Goal: Task Accomplishment & Management: Complete application form

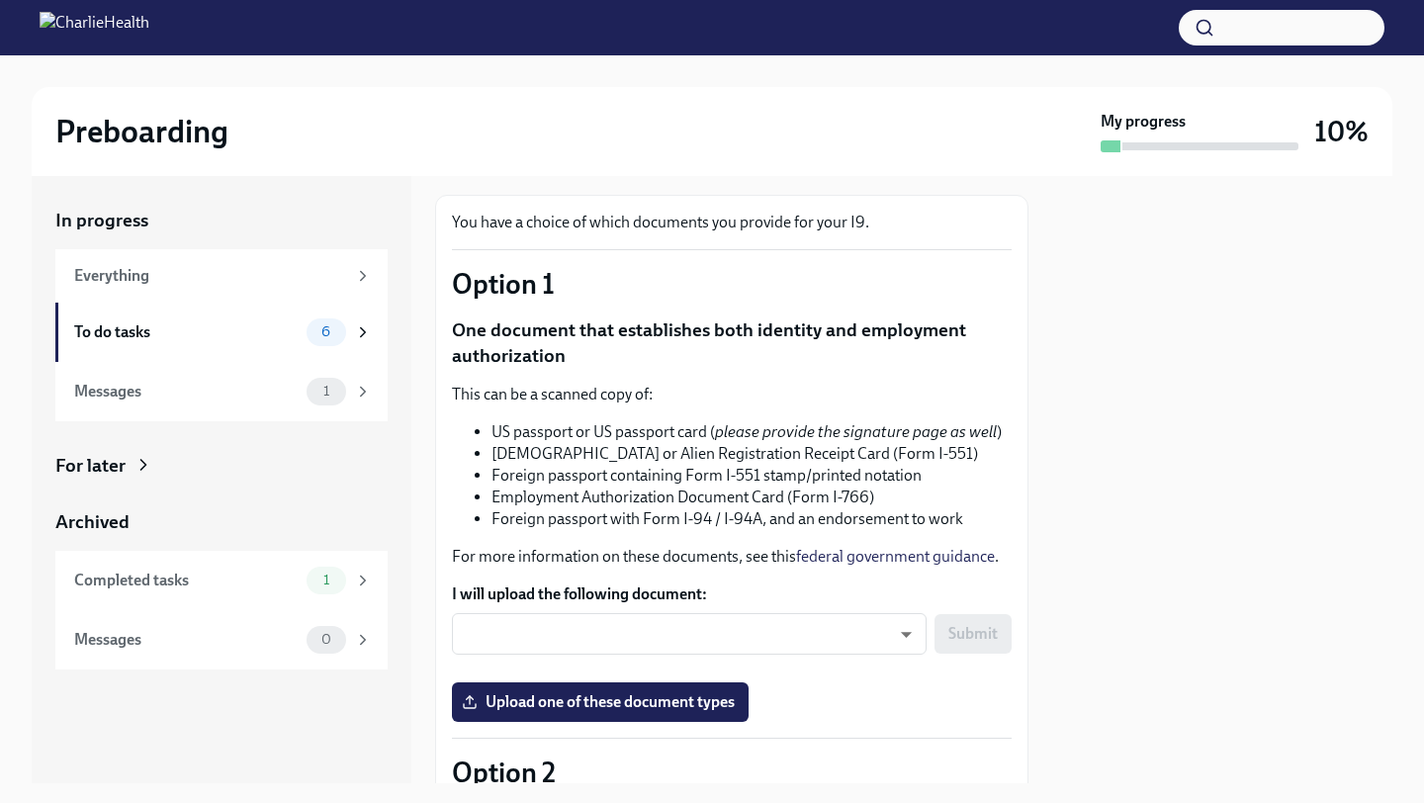
scroll to position [116, 0]
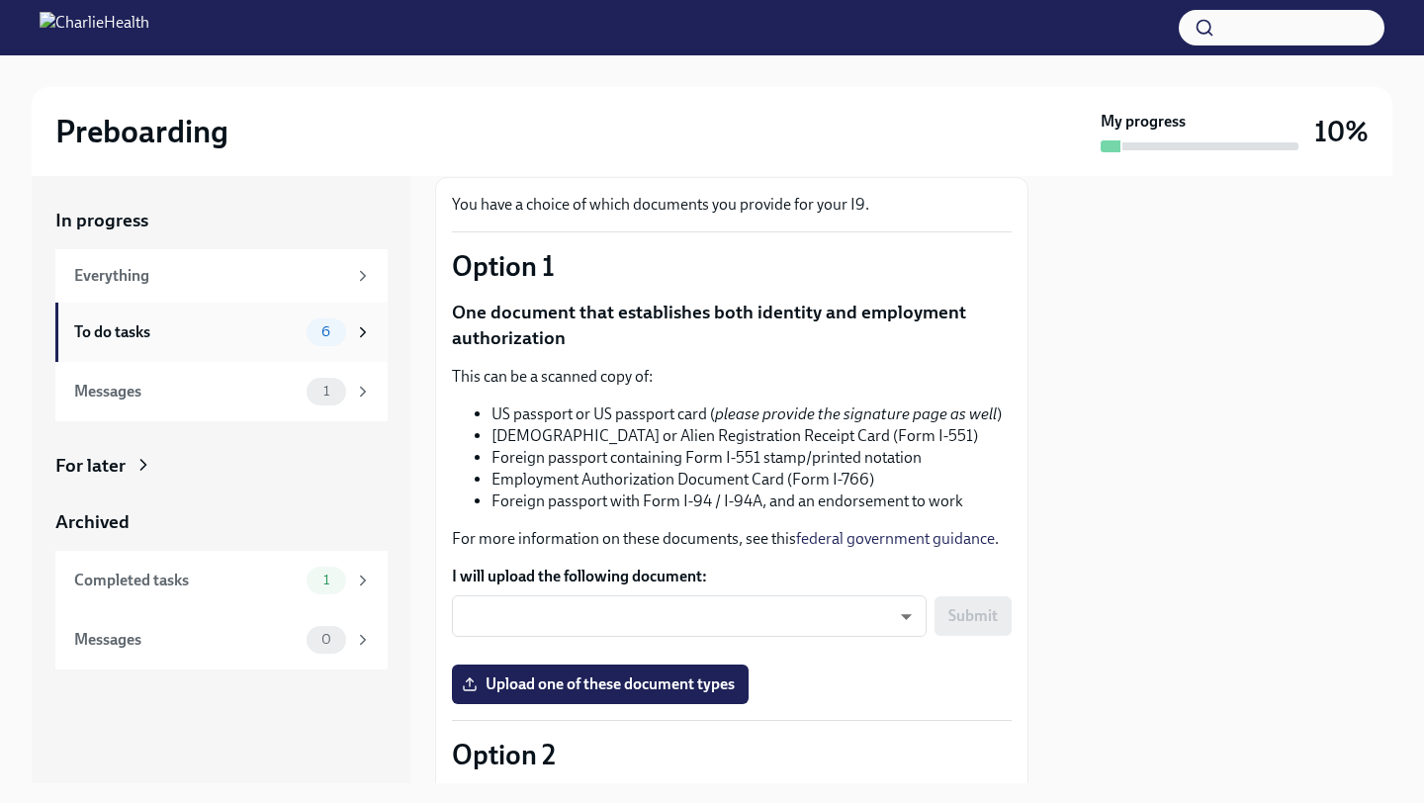
click at [339, 333] on span "6" at bounding box center [325, 331] width 33 height 15
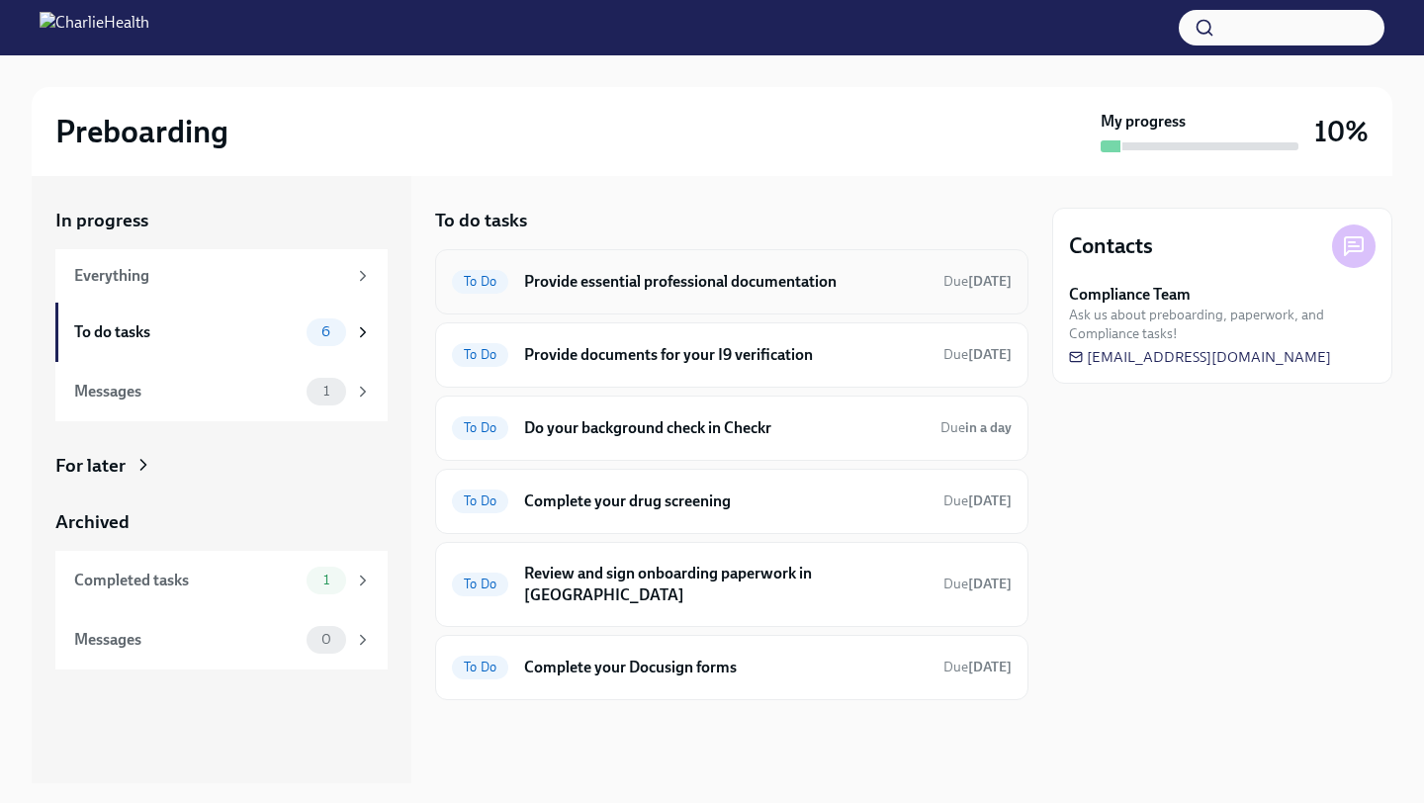
click at [613, 281] on h6 "Provide essential professional documentation" at bounding box center [725, 282] width 403 height 22
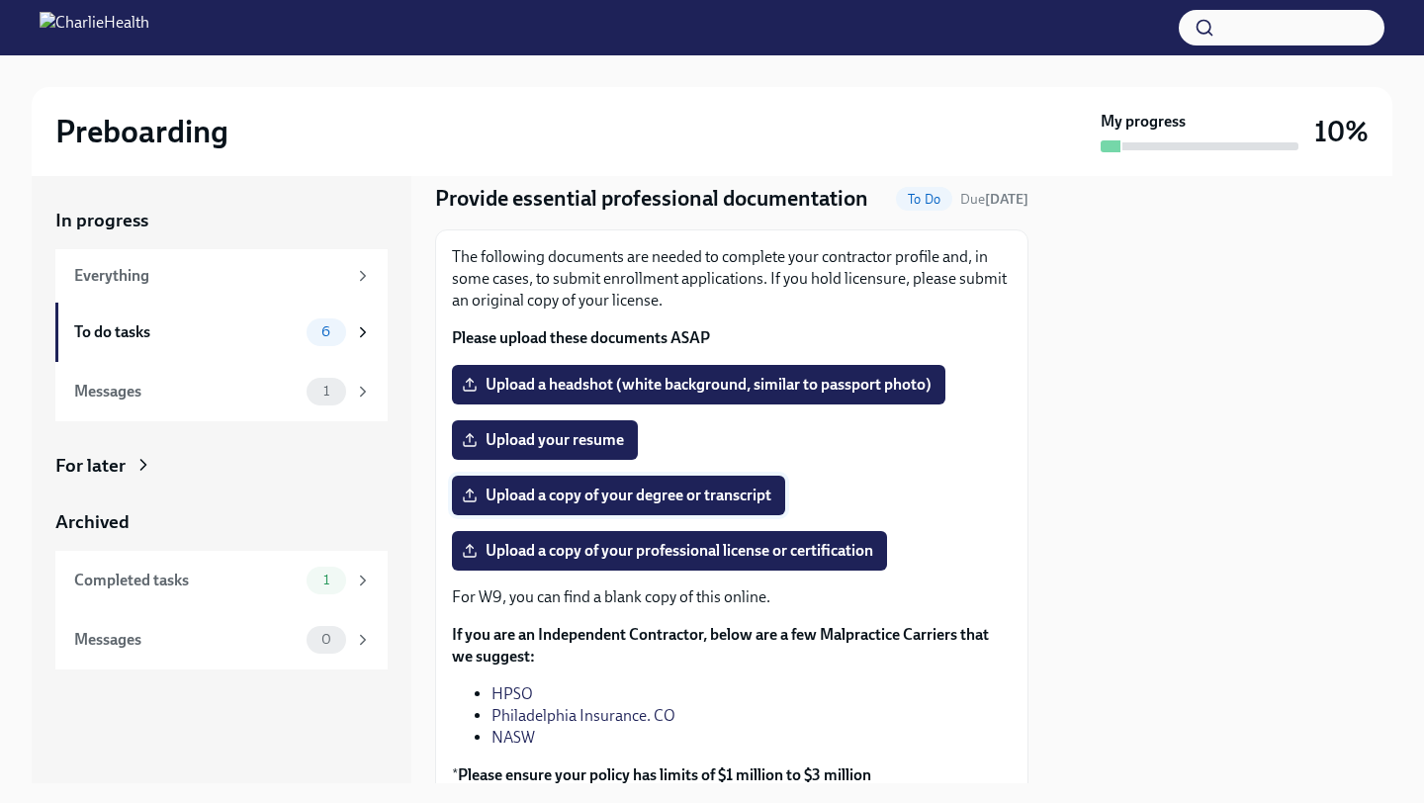
scroll to position [60, 0]
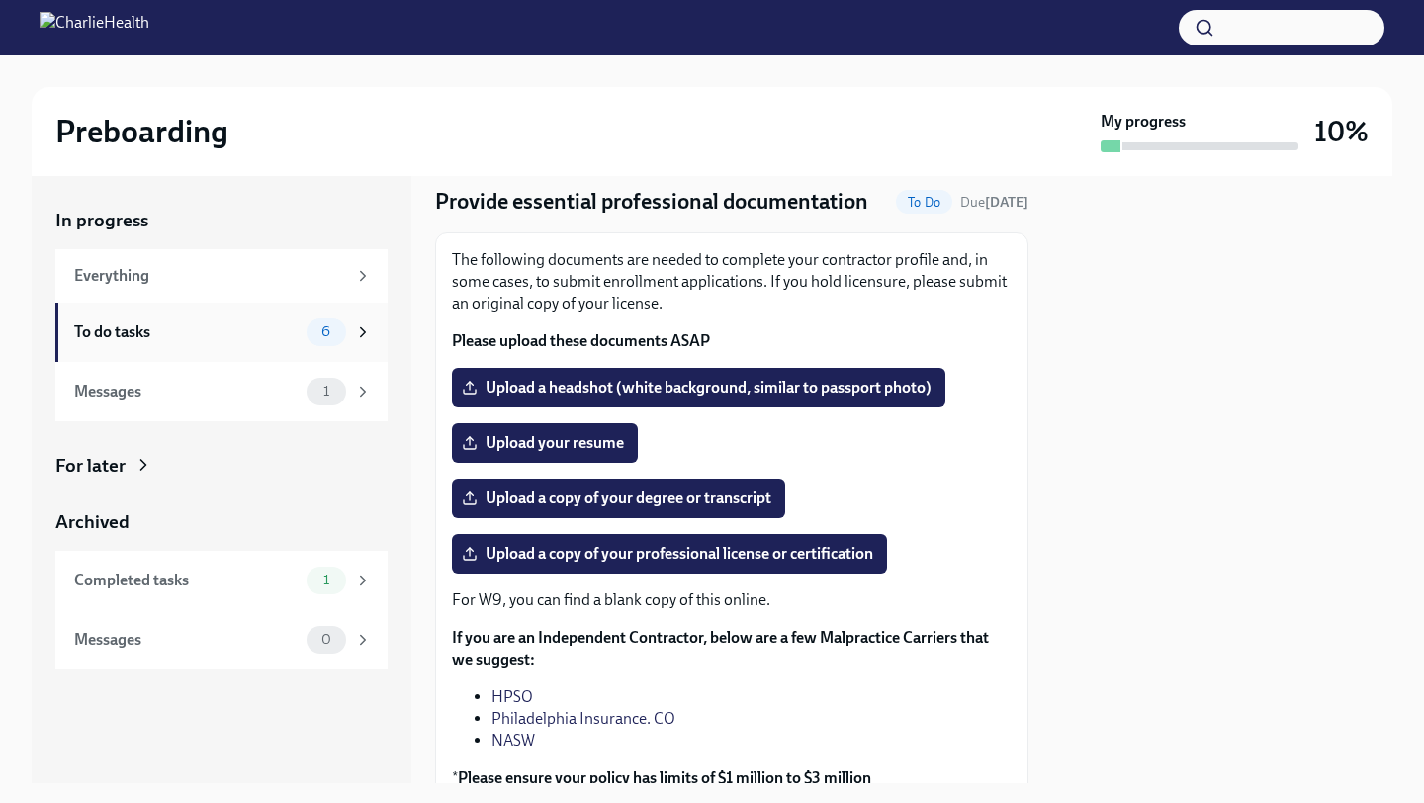
click at [346, 336] on div "6" at bounding box center [339, 332] width 65 height 28
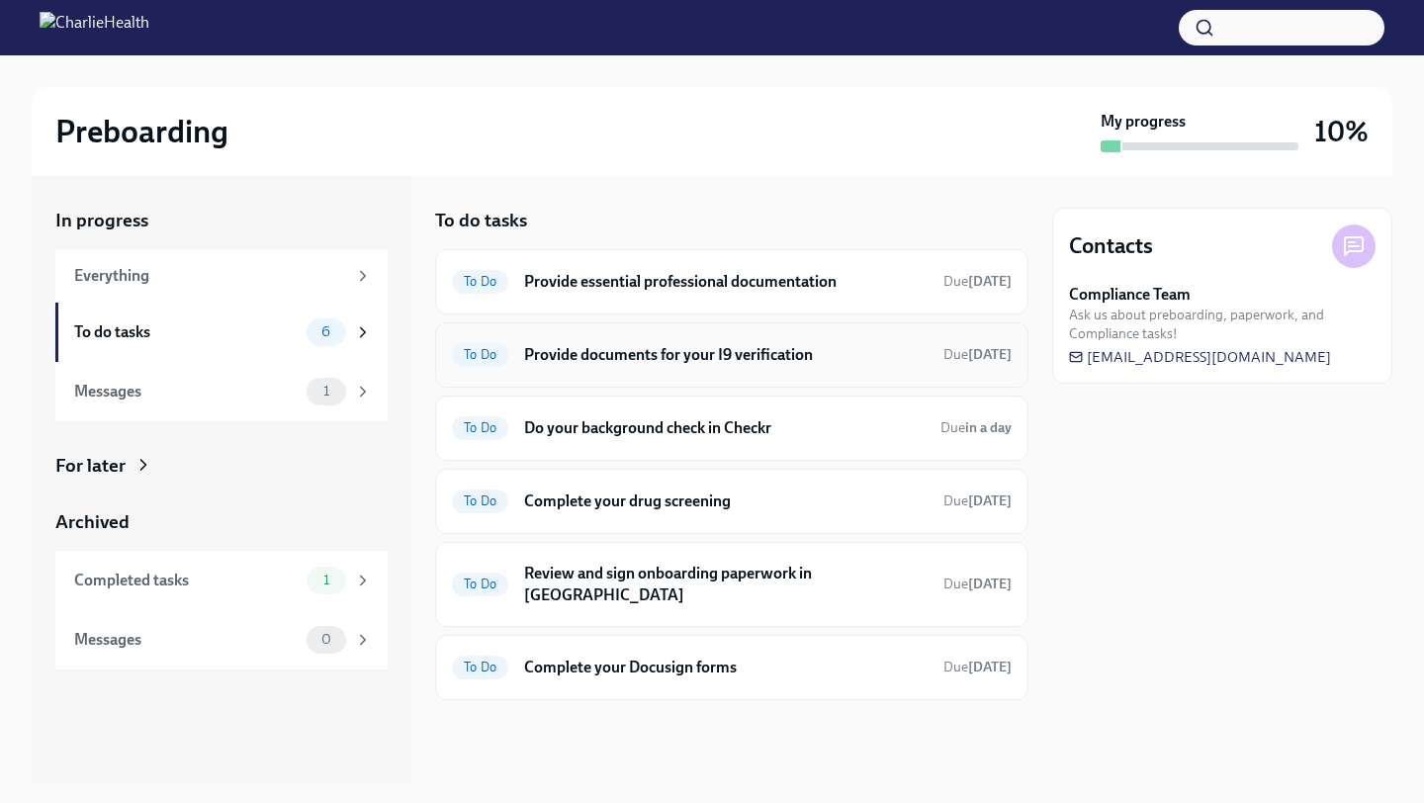
click at [636, 359] on h6 "Provide documents for your I9 verification" at bounding box center [725, 355] width 403 height 22
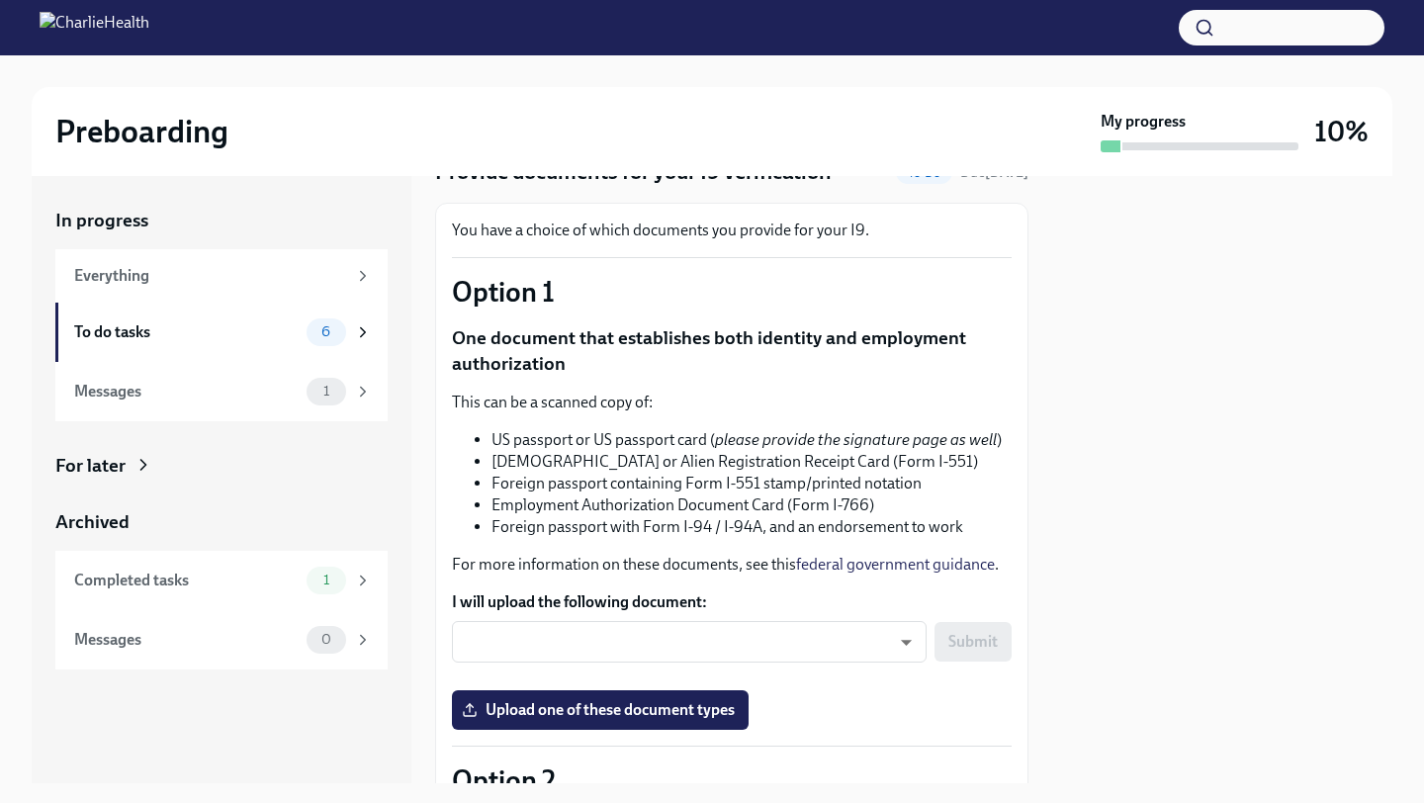
scroll to position [59, 0]
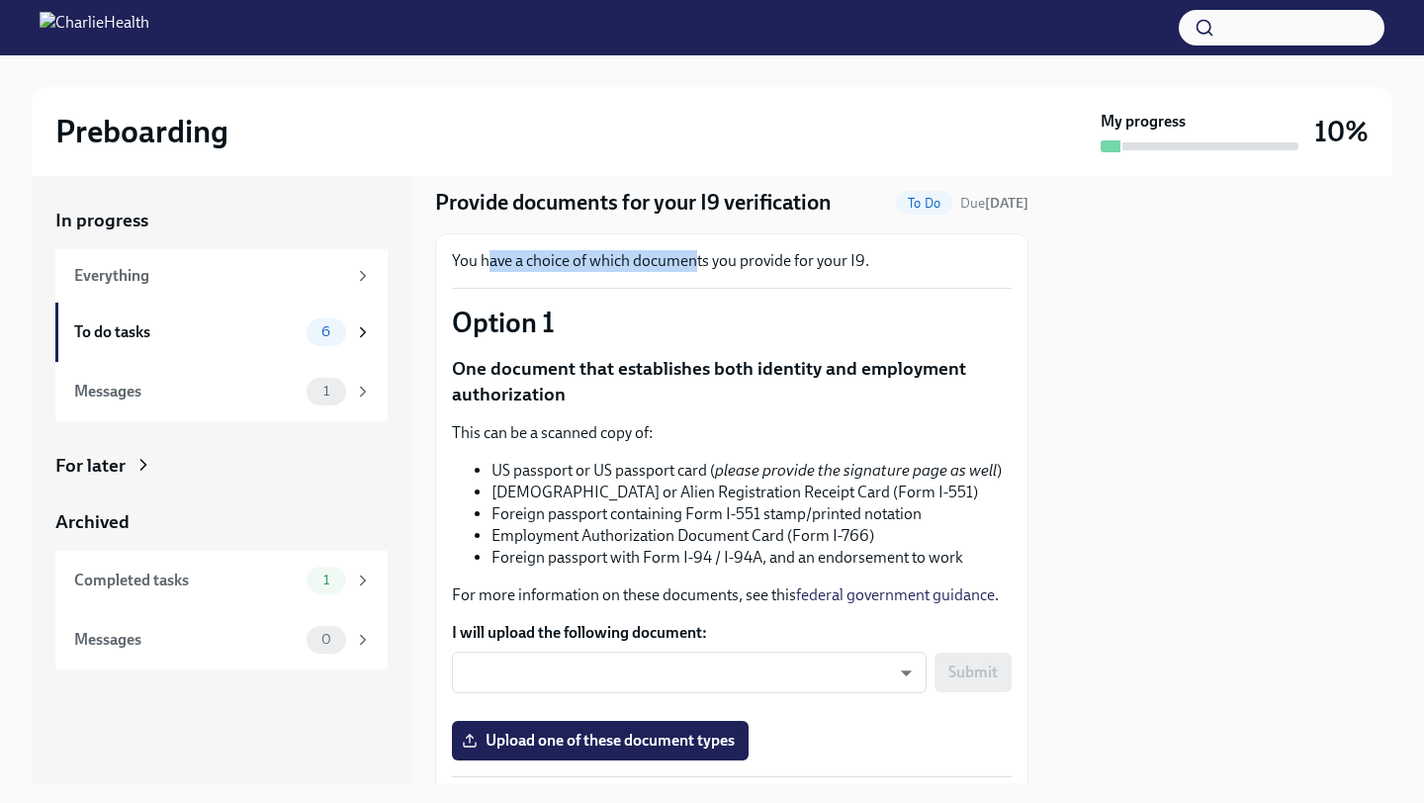
drag, startPoint x: 490, startPoint y: 262, endPoint x: 694, endPoint y: 260, distance: 203.7
click at [694, 260] on p "You have a choice of which documents you provide for your I9." at bounding box center [732, 261] width 560 height 22
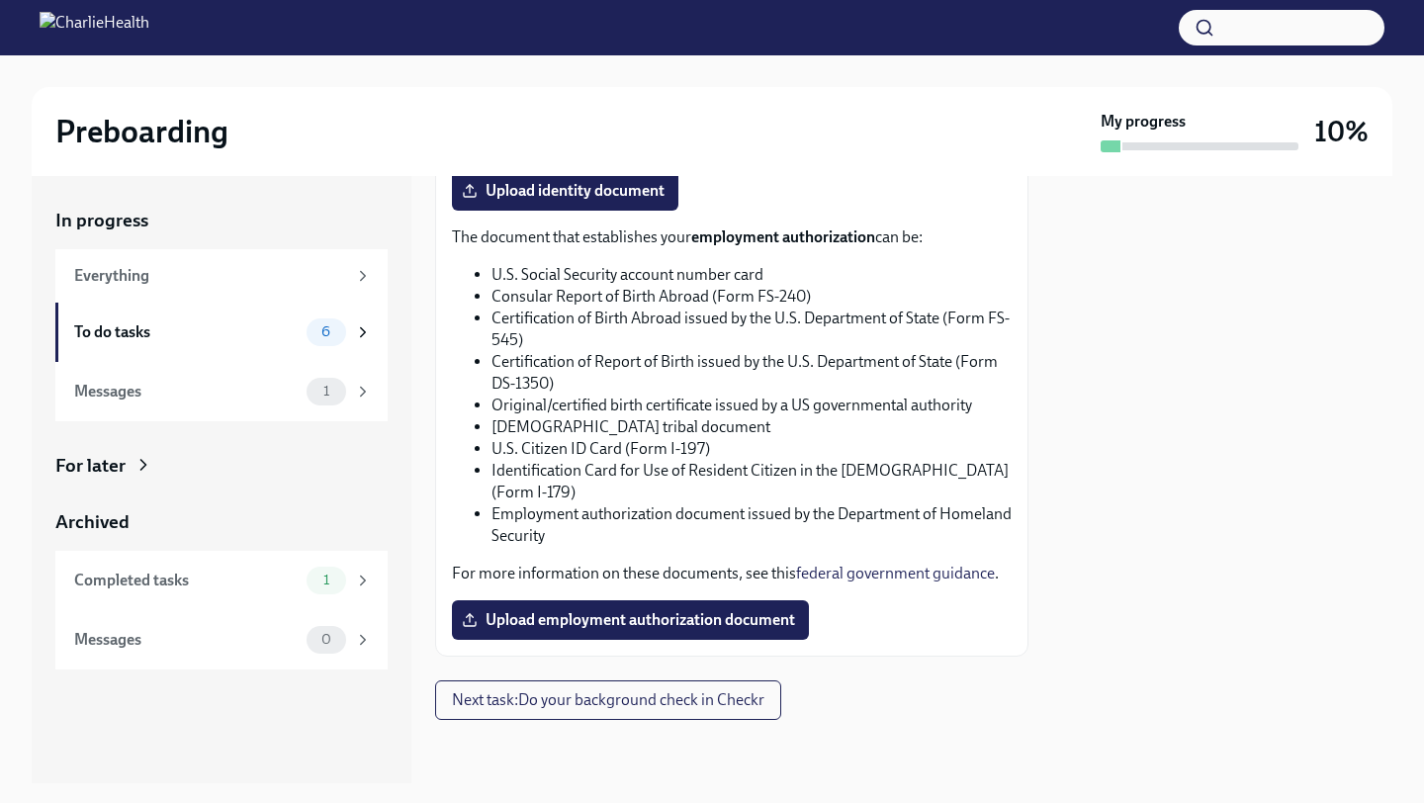
scroll to position [1130, 0]
click at [645, 706] on span "Next task : Do your background check in Checkr" at bounding box center [608, 700] width 312 height 20
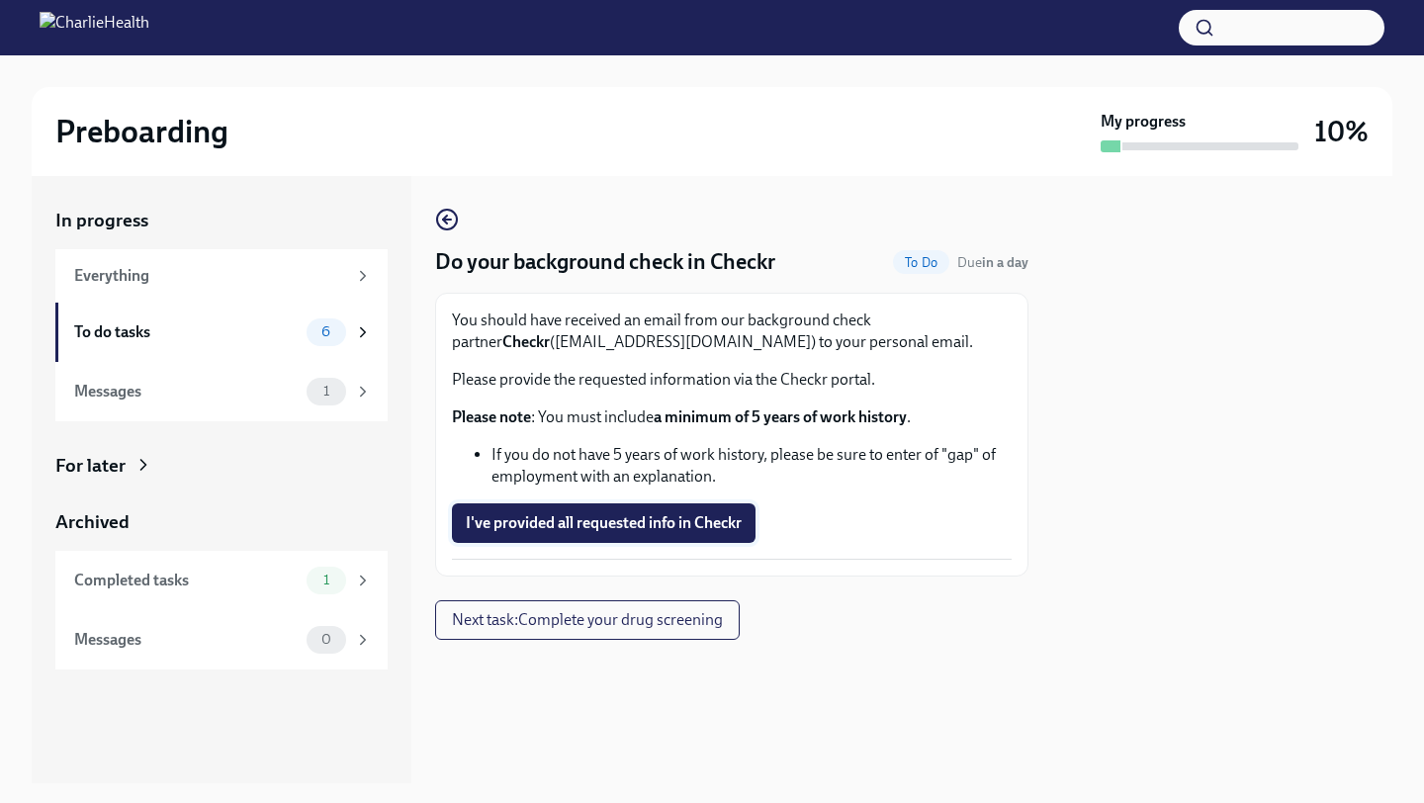
click at [554, 526] on span "I've provided all requested info in Checkr" at bounding box center [604, 523] width 276 height 20
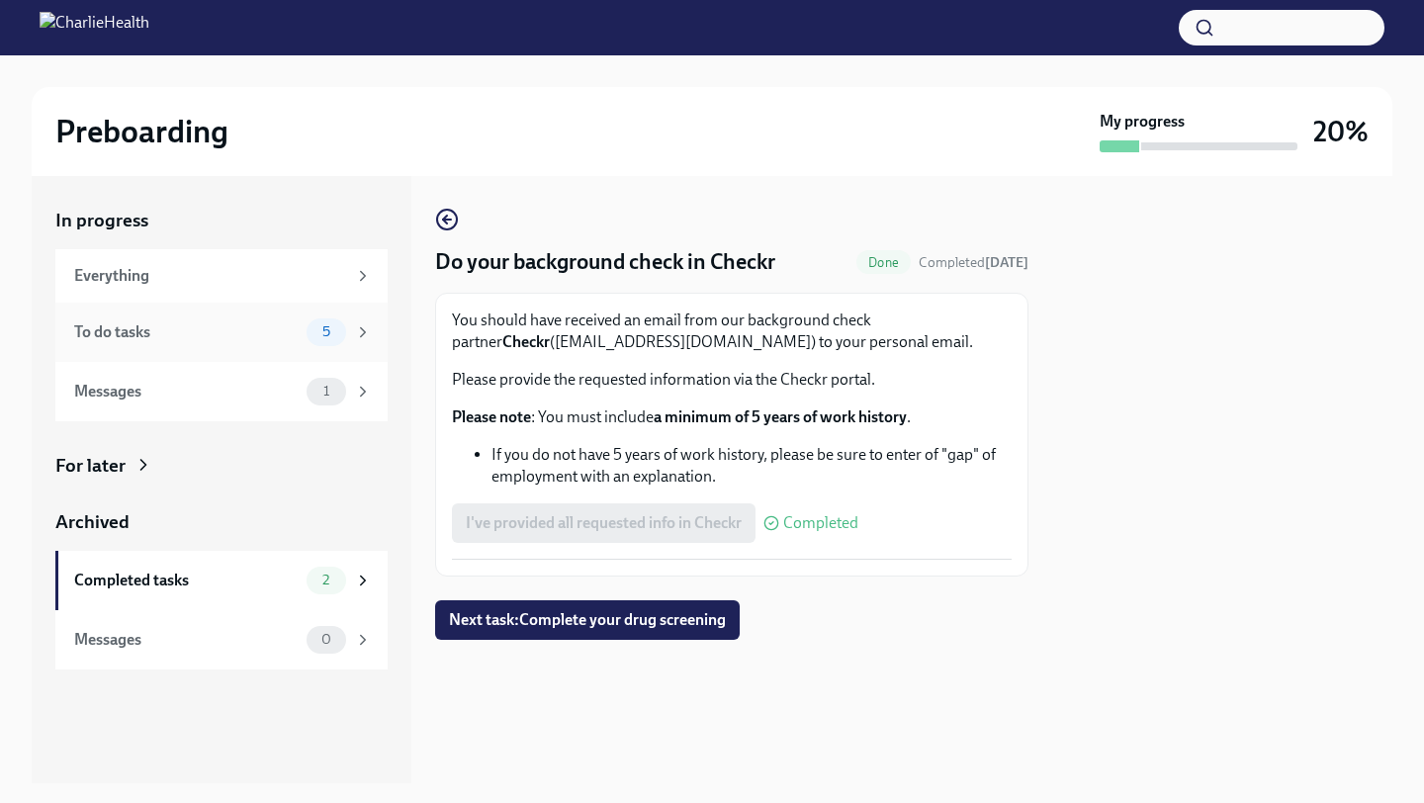
click at [293, 331] on div "To do tasks" at bounding box center [186, 332] width 224 height 22
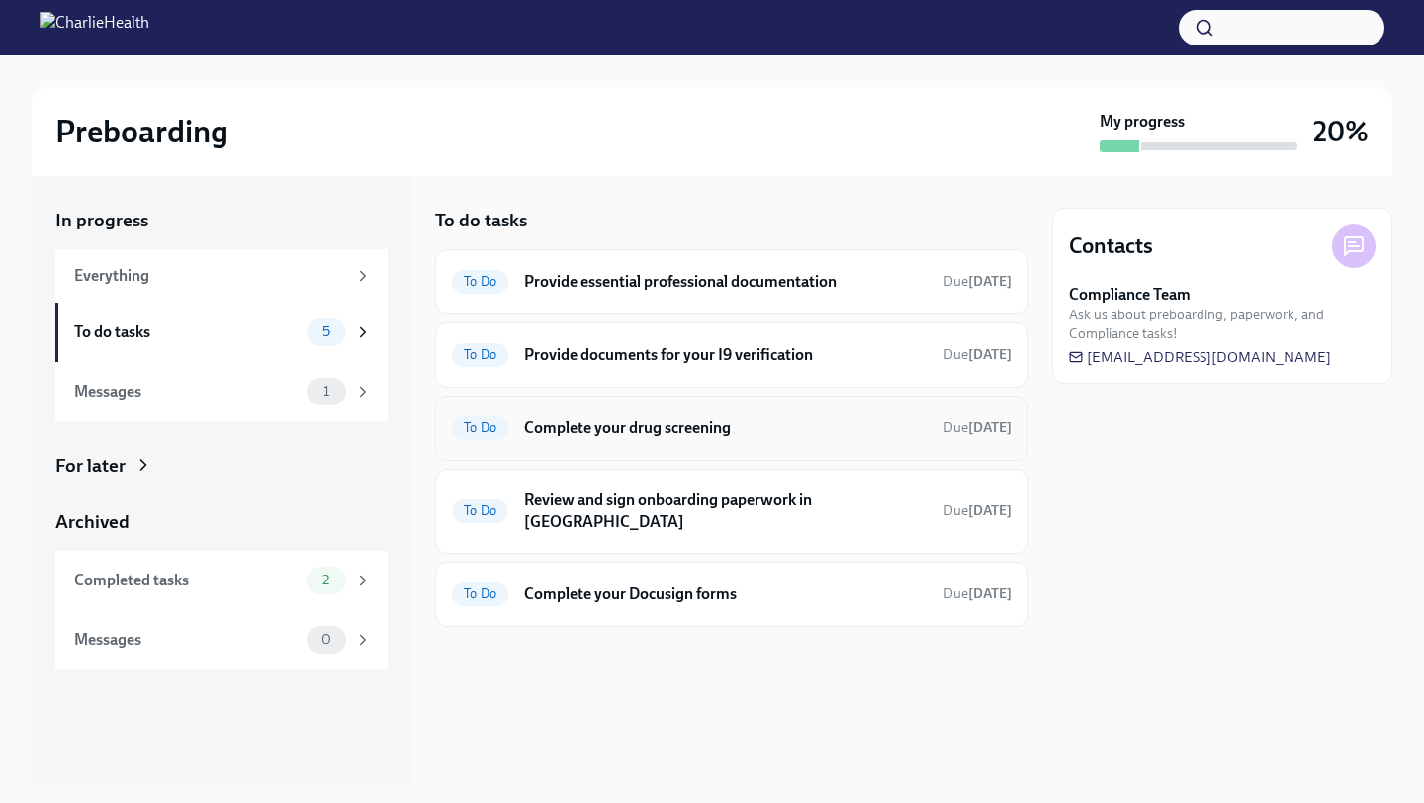
click at [550, 413] on div "To Do Complete your drug screening Due [DATE]" at bounding box center [732, 428] width 560 height 32
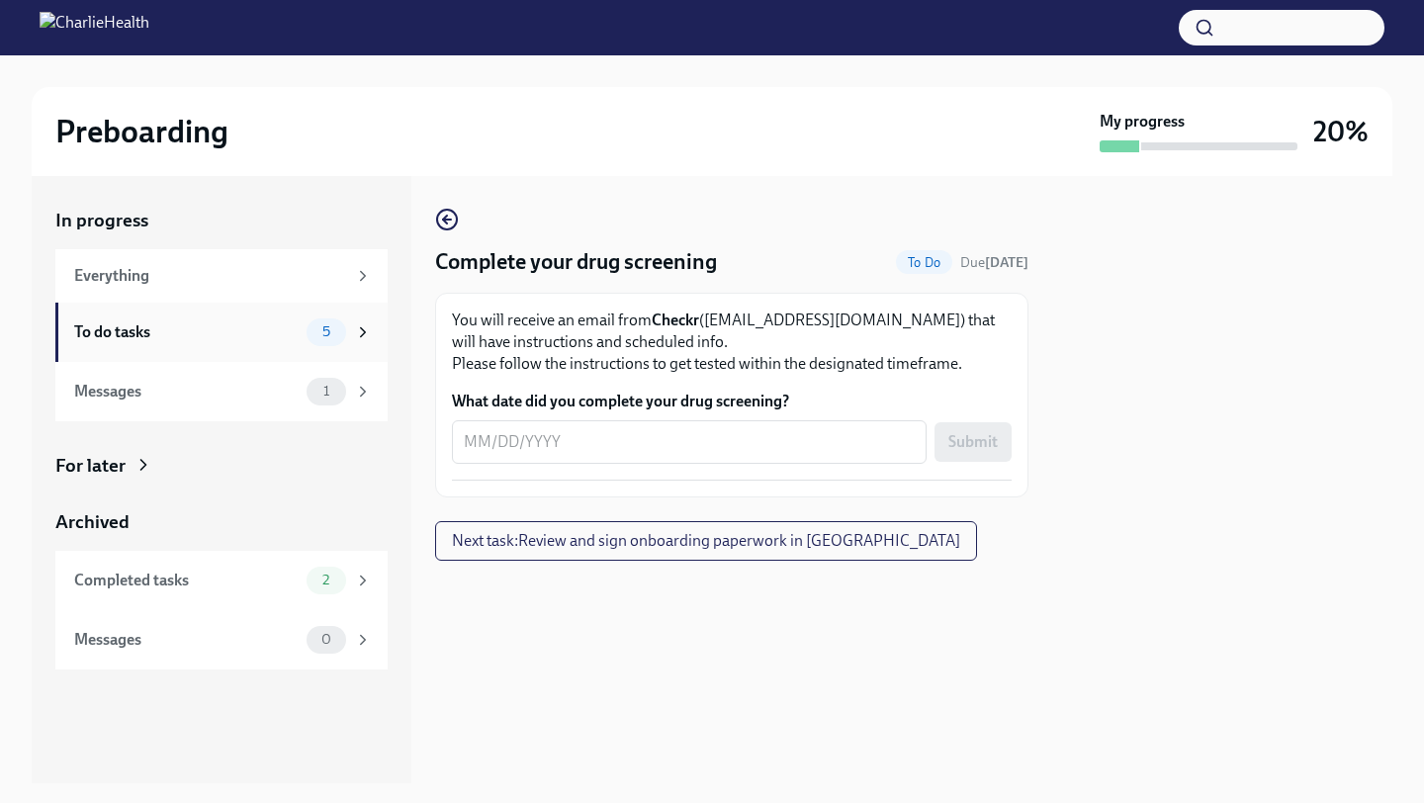
click at [253, 328] on div "To do tasks" at bounding box center [186, 332] width 224 height 22
